Goal: Task Accomplishment & Management: Manage account settings

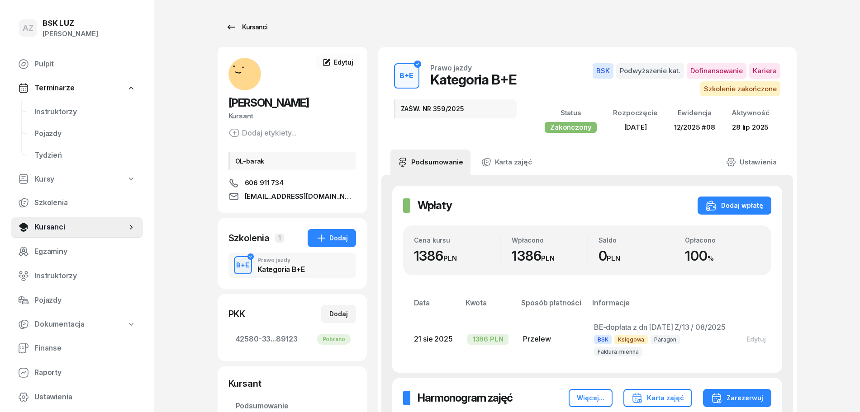
click at [256, 25] on div "Kursanci" at bounding box center [247, 27] width 42 height 11
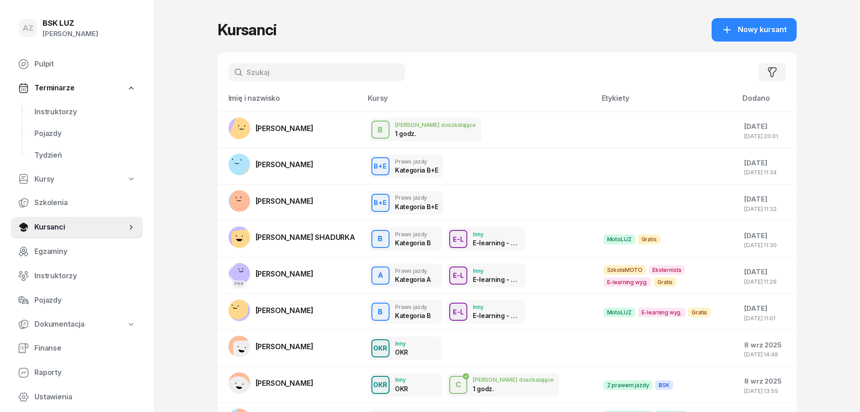
click at [306, 71] on input "text" at bounding box center [316, 72] width 176 height 18
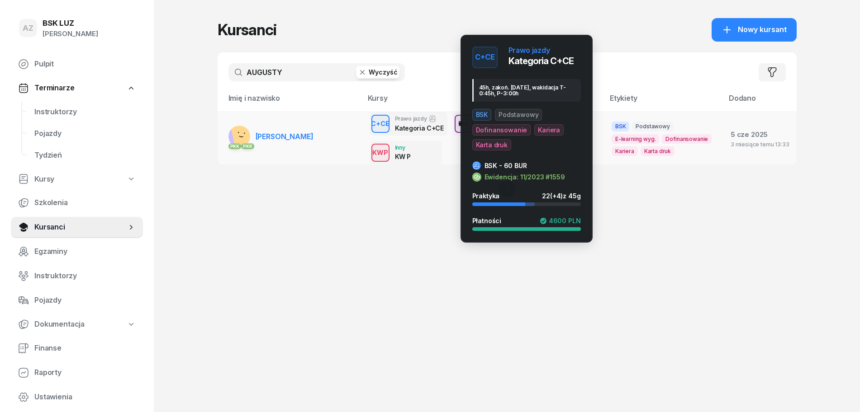
type input "AUGUSTY"
click at [391, 124] on div "C+CE" at bounding box center [380, 123] width 26 height 11
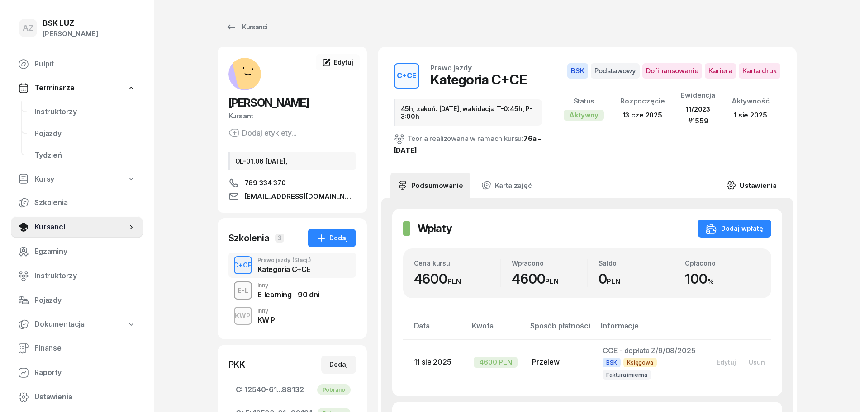
click at [766, 182] on link "Ustawienia" at bounding box center [750, 185] width 65 height 25
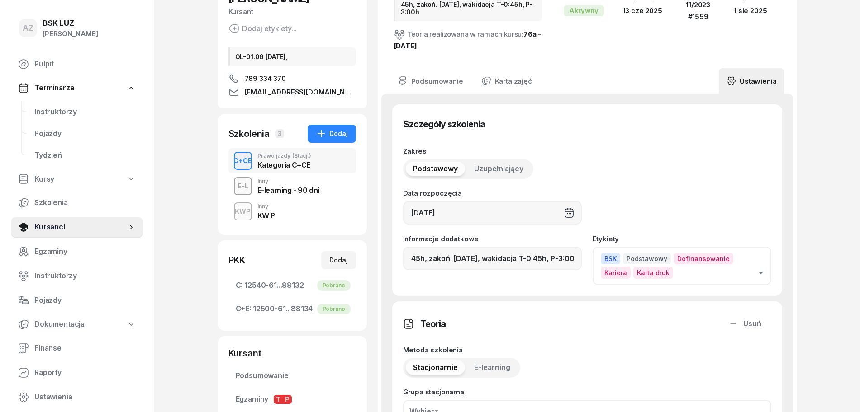
scroll to position [170, 0]
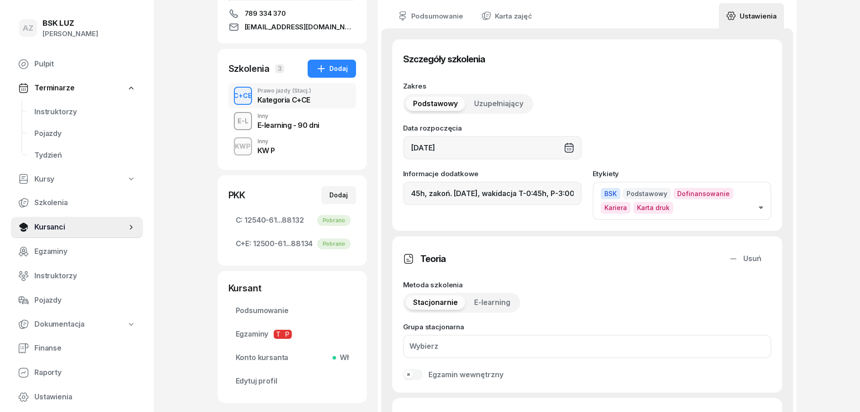
click at [761, 208] on icon "button" at bounding box center [760, 208] width 4 height 3
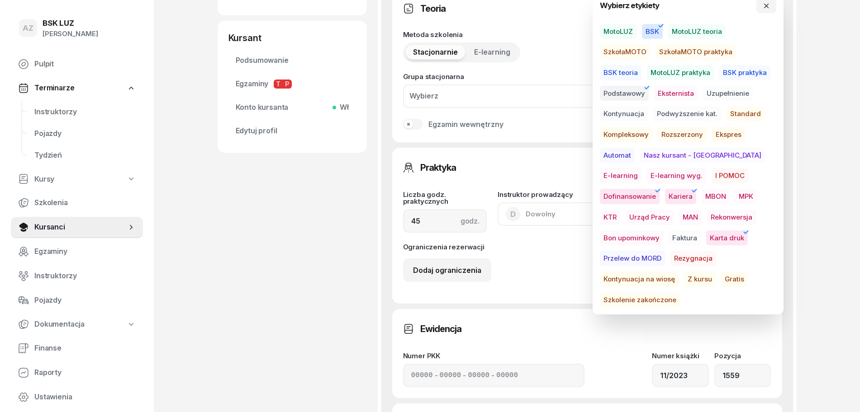
scroll to position [452, 0]
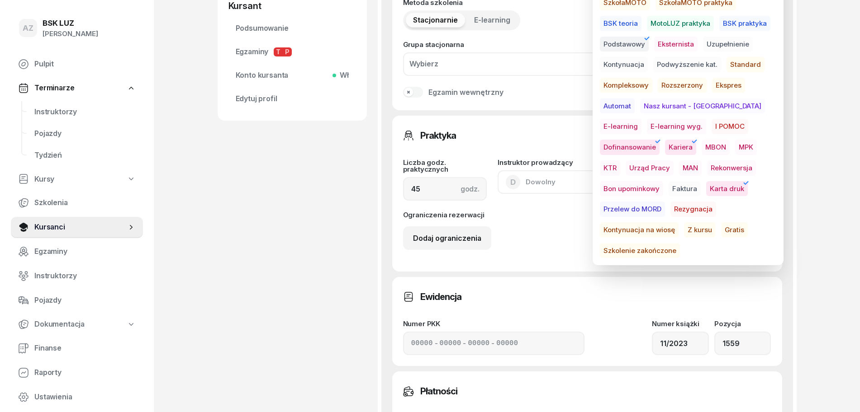
click at [676, 243] on span "Szkolenie zakończone" at bounding box center [640, 250] width 80 height 15
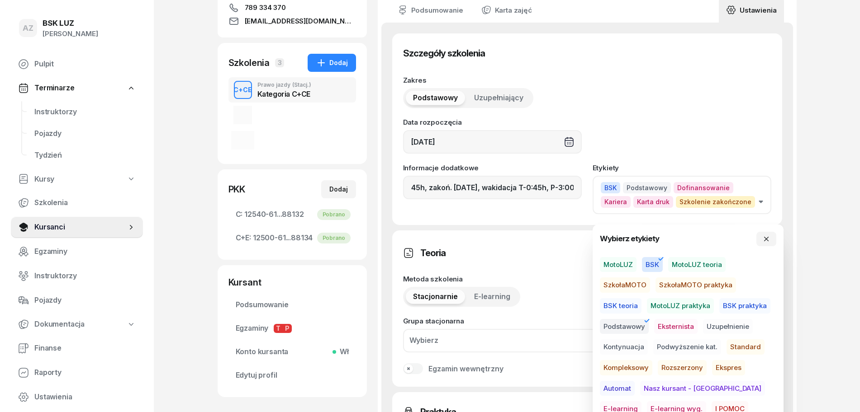
scroll to position [170, 0]
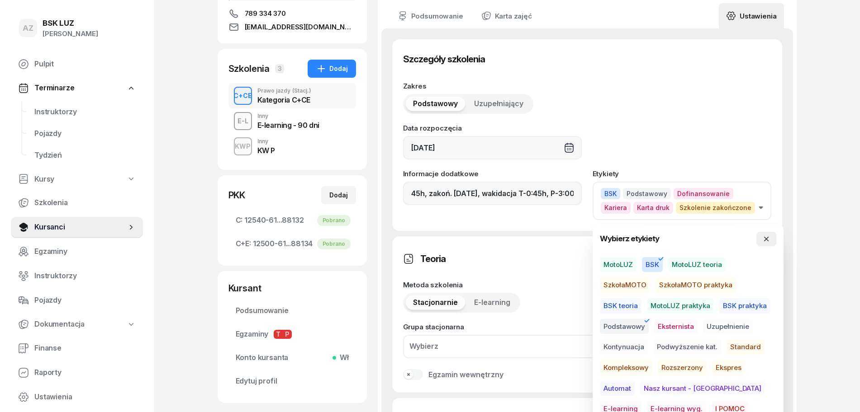
click at [767, 238] on icon "button" at bounding box center [766, 239] width 5 height 5
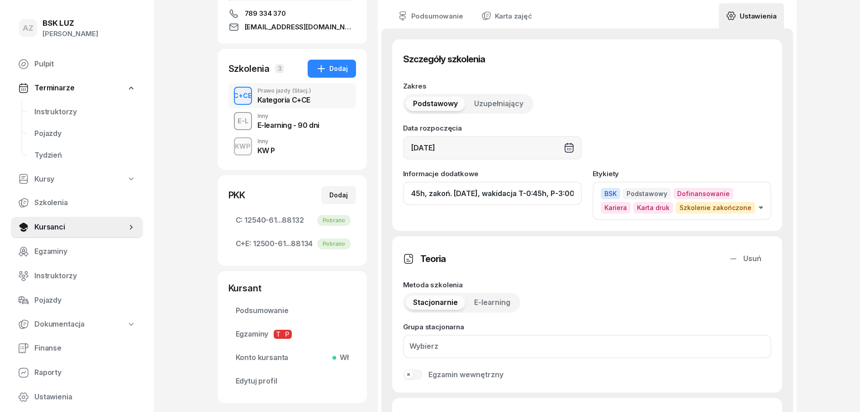
click at [523, 195] on input "45h, zakoń. [DATE], wakidacja T-0:45h, P-3:00h" at bounding box center [492, 194] width 179 height 24
click at [503, 194] on input "45h, zakoń. [DATE], wakid T-0:45h, P-3:00h" at bounding box center [492, 194] width 179 height 24
click at [573, 197] on input "45h, zakoń. [DATE], waLid T-0:45h, P-3:00h" at bounding box center [492, 194] width 179 height 24
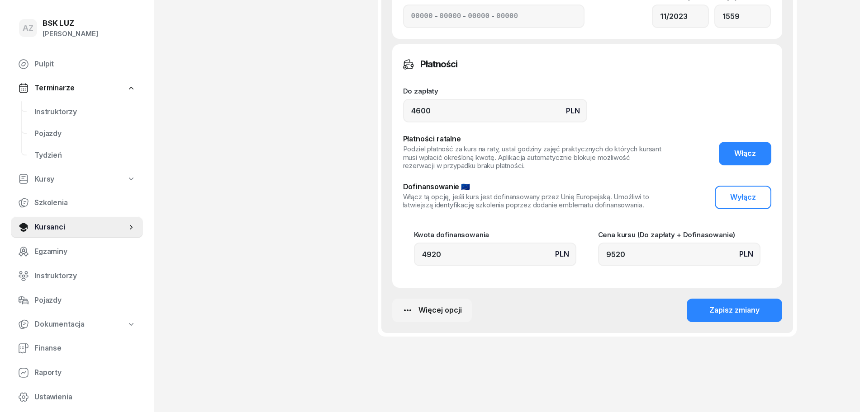
scroll to position [793, 0]
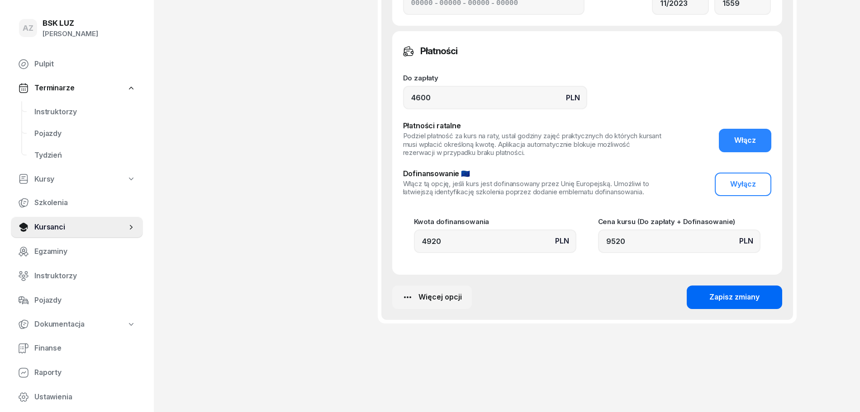
type input "45h, zakoń. [DATE], waLid T-0:45h, P-3:00h,ZAŚW. NR 352/2025"
click at [742, 296] on div "Zapisz zmiany" at bounding box center [734, 298] width 50 height 12
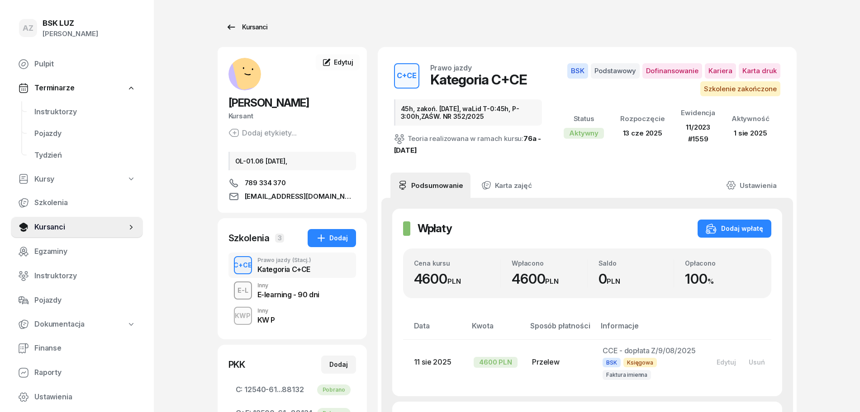
click at [256, 24] on div "Kursanci" at bounding box center [247, 27] width 42 height 11
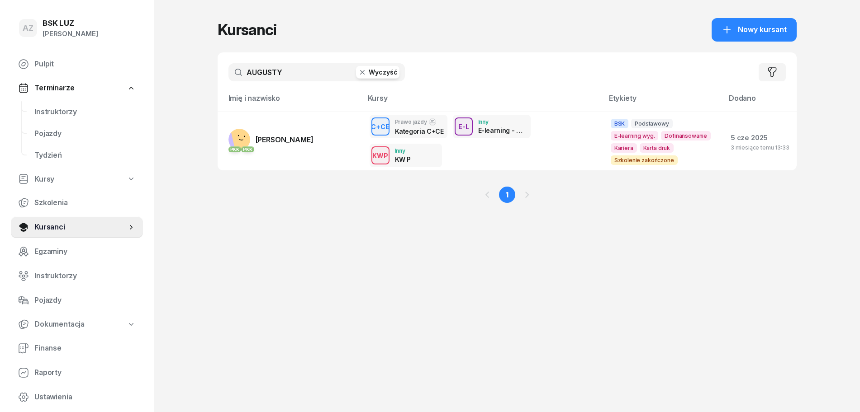
click at [396, 68] on button "Wyczyść" at bounding box center [377, 72] width 43 height 13
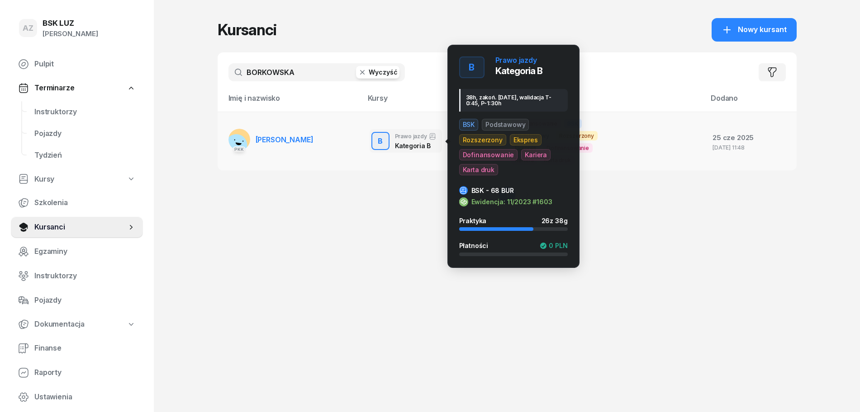
type input "BORKOWSKA"
click at [393, 142] on div "B Prawo jazdy Kategoria B" at bounding box center [405, 141] width 72 height 24
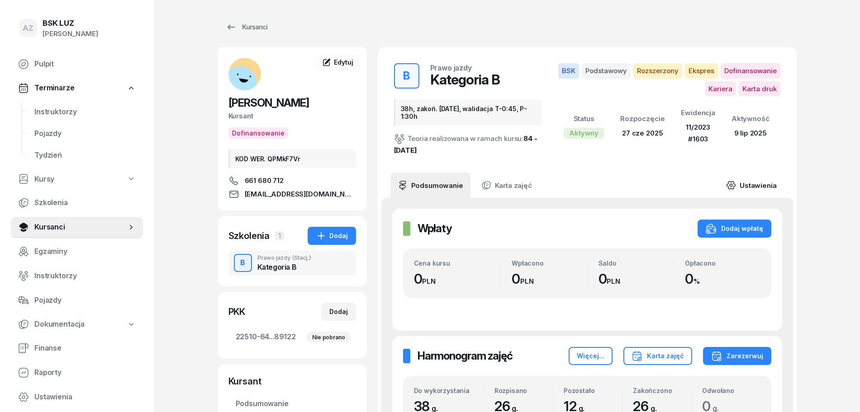
click at [762, 182] on link "Ustawienia" at bounding box center [750, 185] width 65 height 25
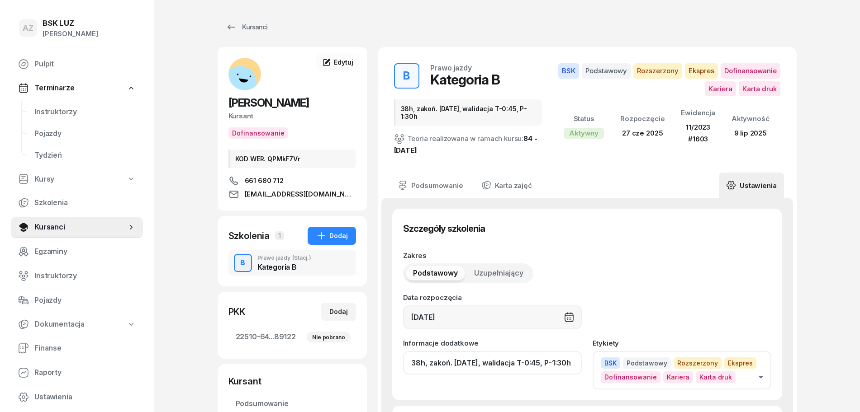
click at [530, 367] on input "38h, zakoń. [DATE], walidacja T-0:45, P-1:30h" at bounding box center [492, 363] width 179 height 24
click at [576, 370] on input "38h, zakoń. [DATE], waliD T-0:45, P-1:30h" at bounding box center [492, 363] width 179 height 24
drag, startPoint x: 574, startPoint y: 364, endPoint x: 538, endPoint y: 370, distance: 37.2
click at [538, 370] on input "38h, zakoń. [DATE], waliD T-0:45, P-1:30h, ZAŚW. NR" at bounding box center [492, 363] width 179 height 24
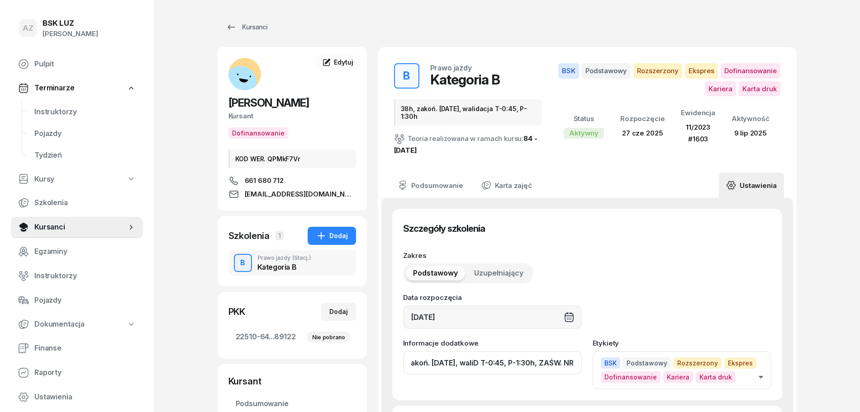
click at [577, 367] on input "38h, zakoń. [DATE], waliD T-0:45, P-1:30h, ZAŚW. NR" at bounding box center [492, 363] width 179 height 24
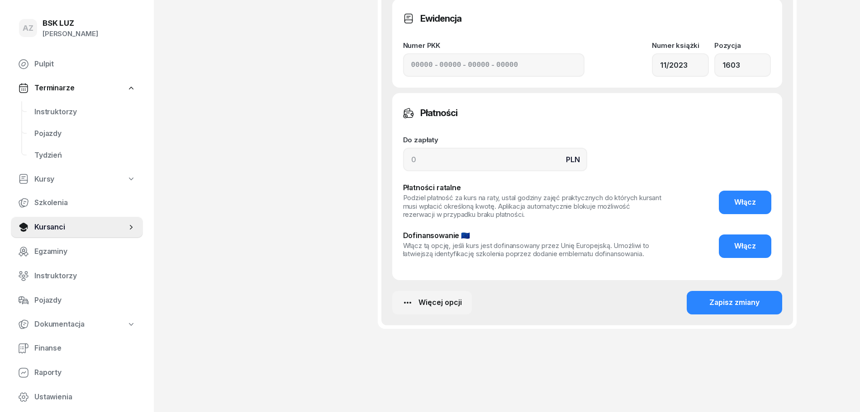
scroll to position [736, 0]
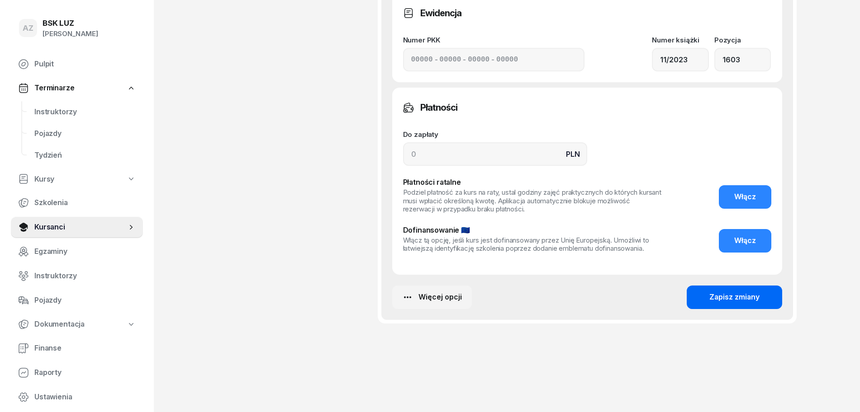
type input "38h, zakoń. [DATE], waliD T-0:45, P-1:30h, ZAŚW. NR 328/2025"
click at [752, 293] on div "Zapisz zmiany" at bounding box center [734, 298] width 50 height 12
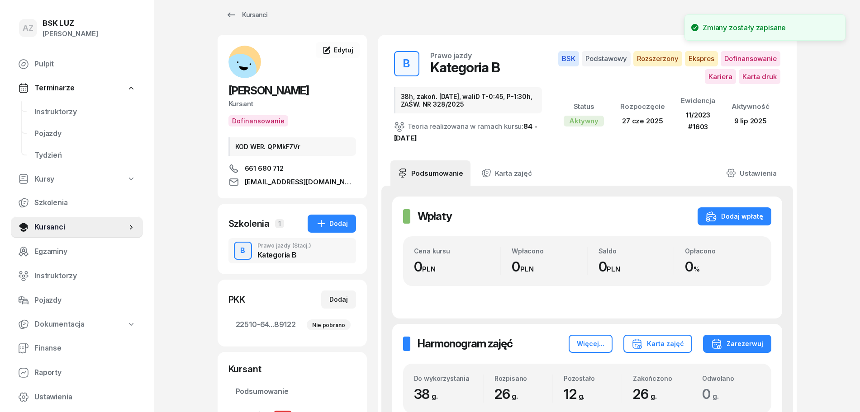
scroll to position [0, 0]
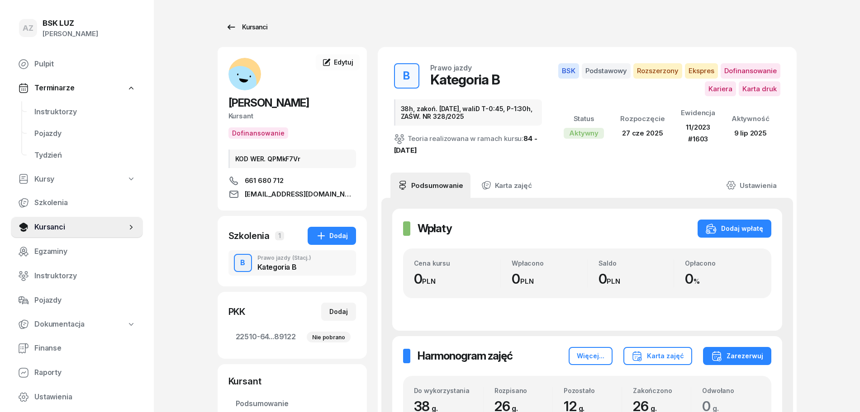
click at [261, 24] on div "Kursanci" at bounding box center [247, 27] width 42 height 11
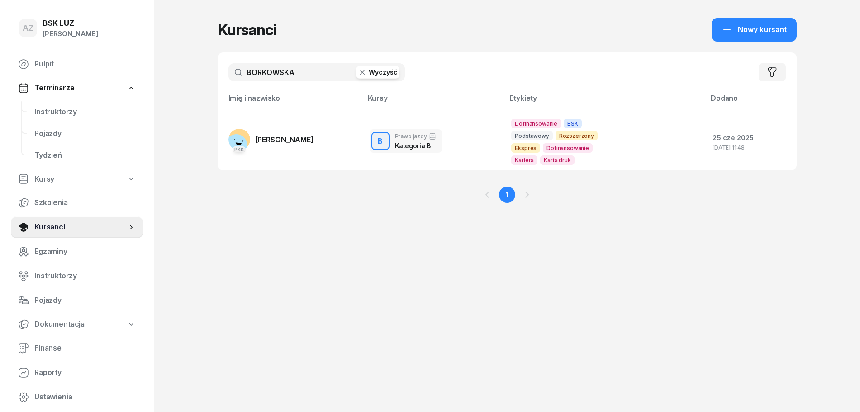
click at [380, 71] on button "Wyczyść" at bounding box center [377, 72] width 43 height 13
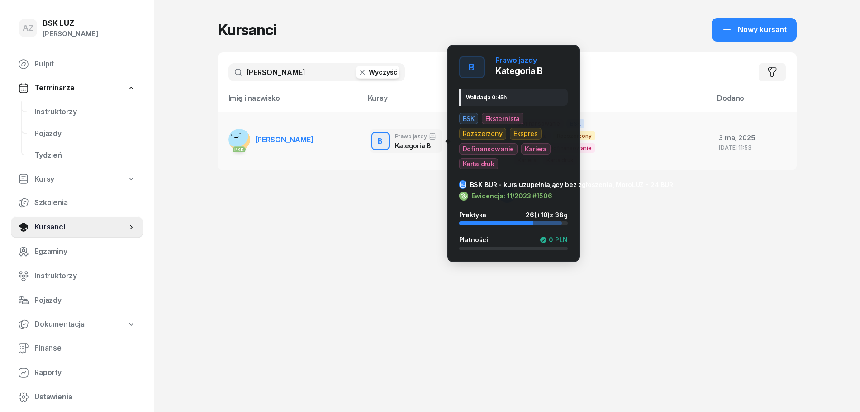
type input "[PERSON_NAME]"
click at [379, 142] on div "B" at bounding box center [380, 141] width 12 height 15
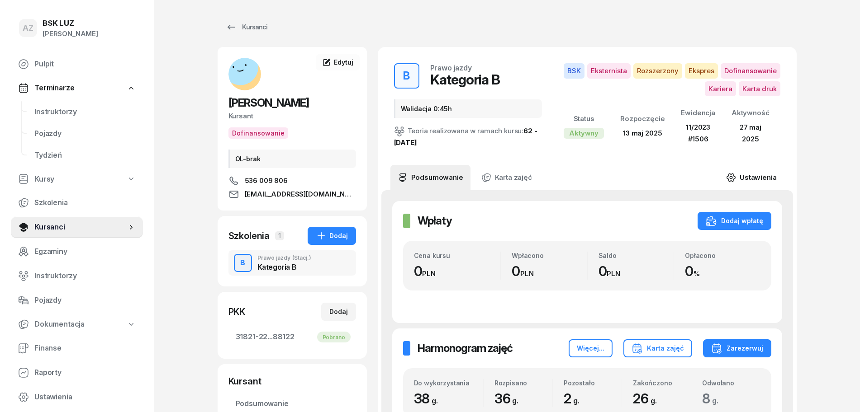
click at [763, 178] on link "Ustawienia" at bounding box center [750, 177] width 65 height 25
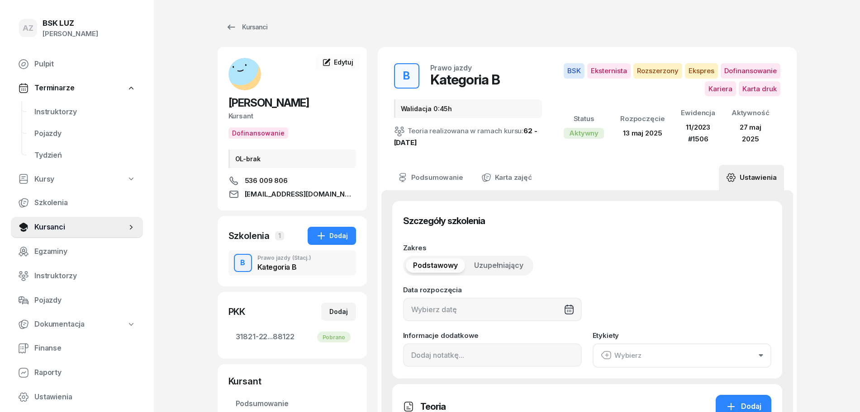
type input "[DATE]"
type input "Walidacja 0:45h"
type input "38"
type input "11/2023"
type input "1506"
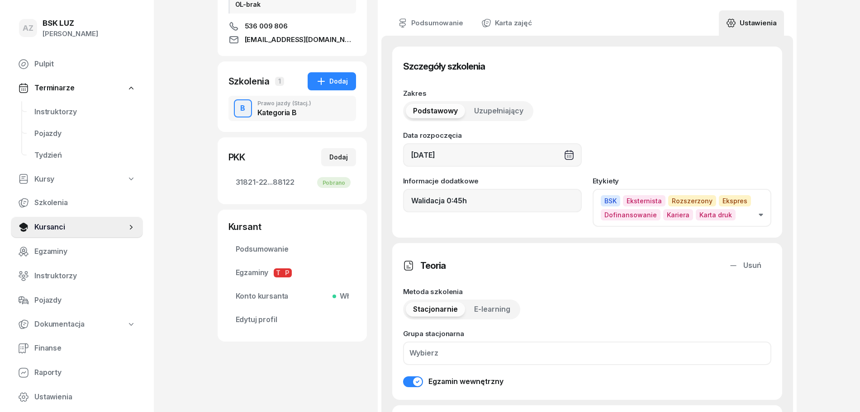
scroll to position [170, 0]
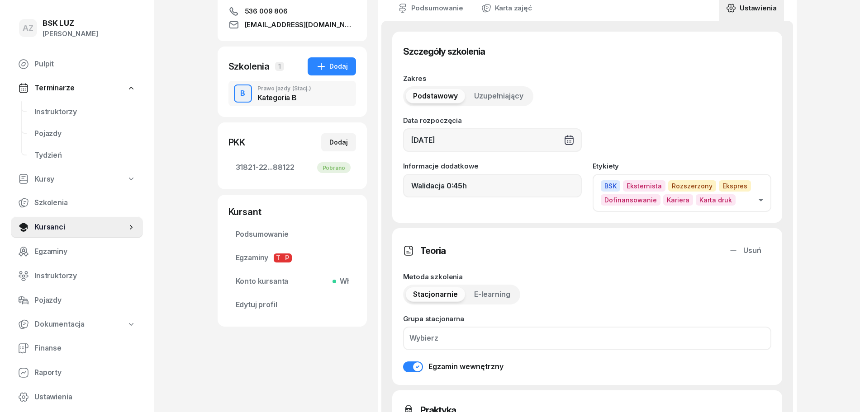
click at [758, 199] on icon "button" at bounding box center [760, 200] width 5 height 3
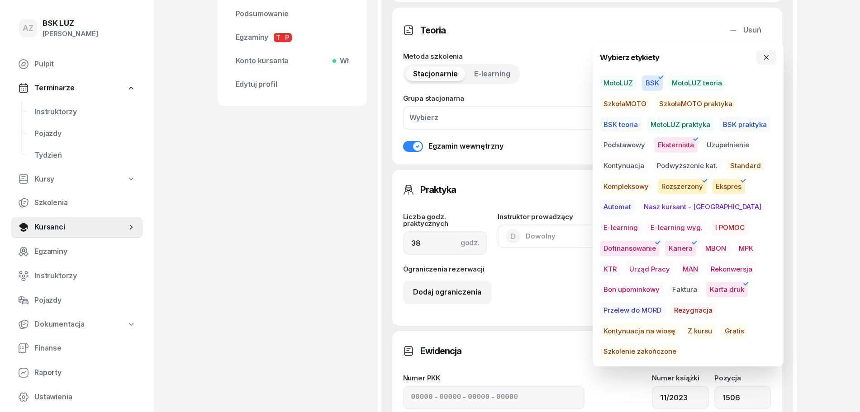
scroll to position [396, 0]
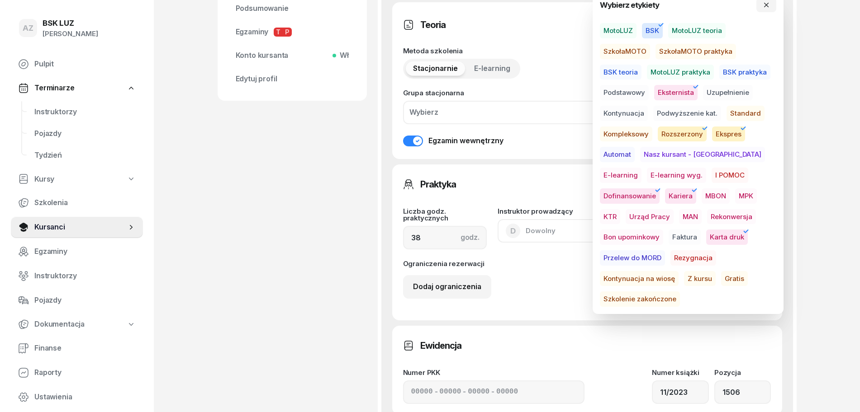
click at [680, 292] on span "Szkolenie zakończone" at bounding box center [640, 299] width 80 height 15
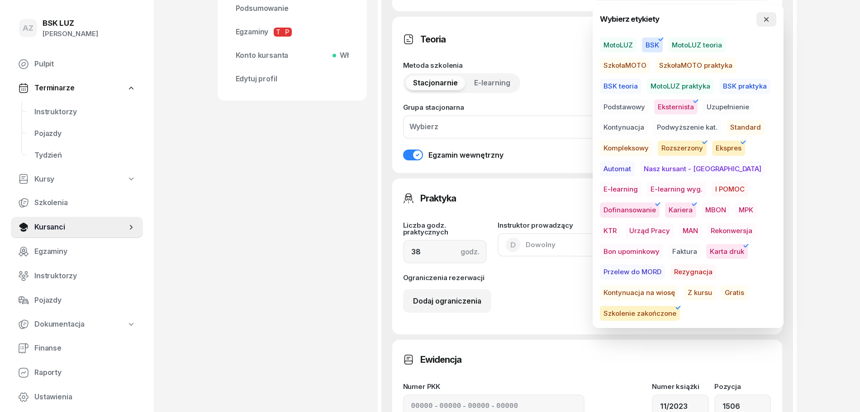
click at [766, 17] on icon "button" at bounding box center [765, 19] width 7 height 7
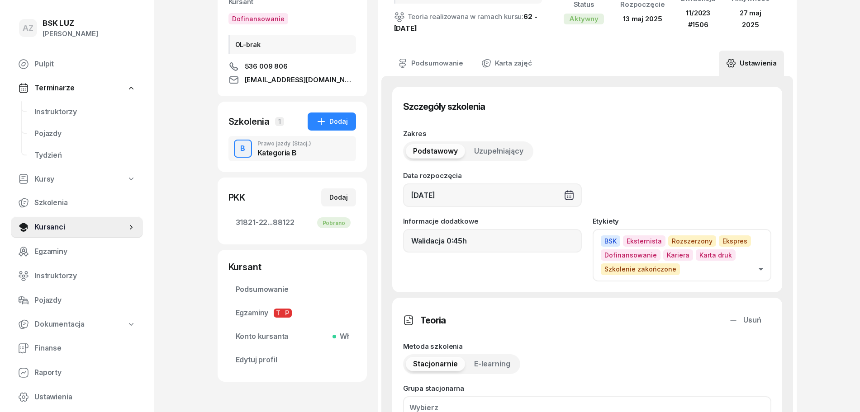
scroll to position [113, 0]
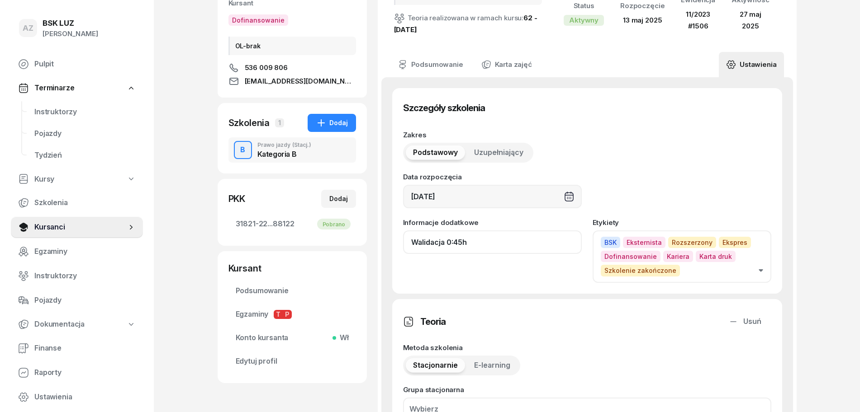
click at [475, 244] on input "Walidacja 0:45h" at bounding box center [492, 243] width 179 height 24
paste input "ZAŚW. NR"
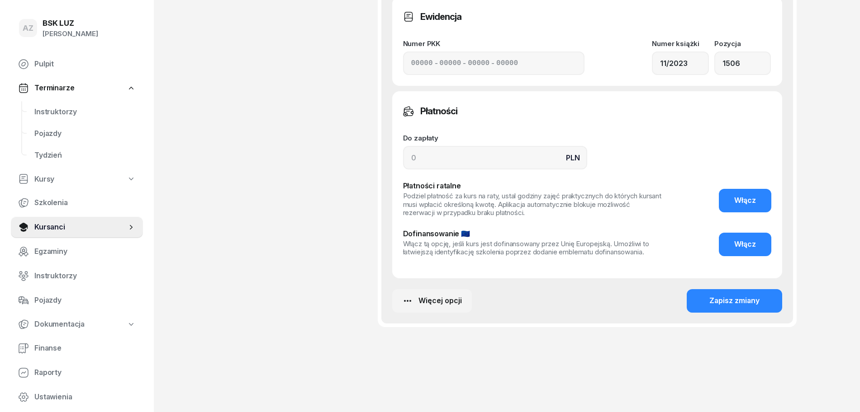
scroll to position [742, 0]
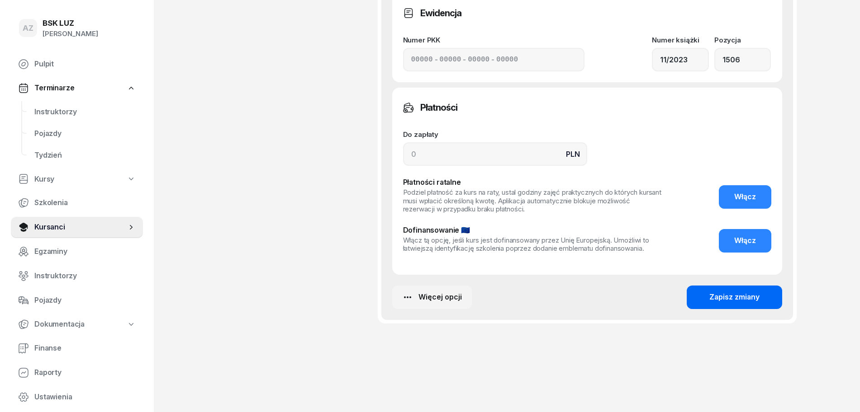
type input "Walidacja 0:45h, ZAŚW. NR 311/2025"
click at [736, 299] on div "Zapisz zmiany" at bounding box center [734, 298] width 50 height 12
